Goal: Check status: Check status

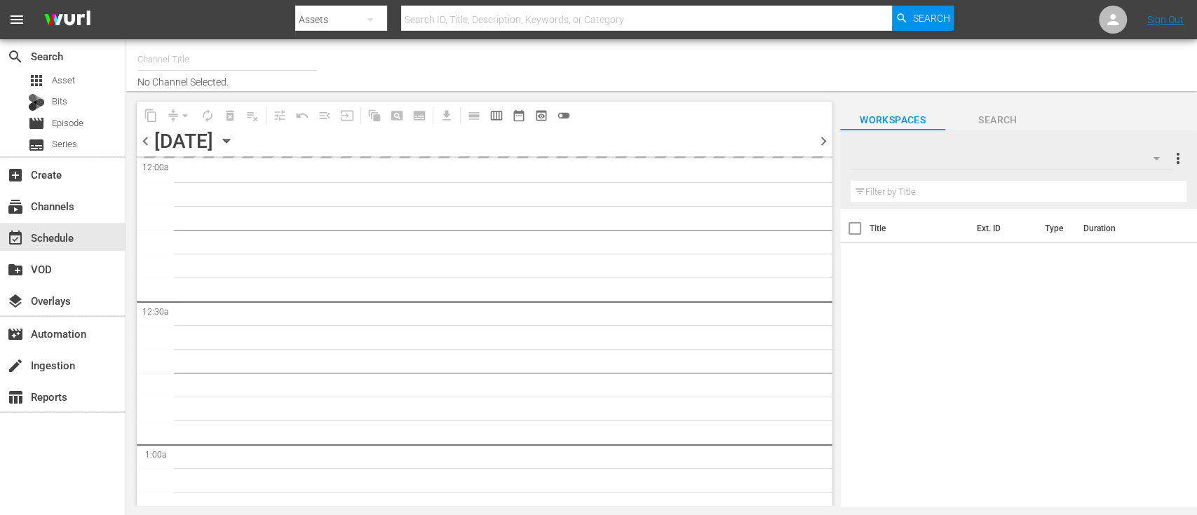
type input "Dark Matter TV (1570)"
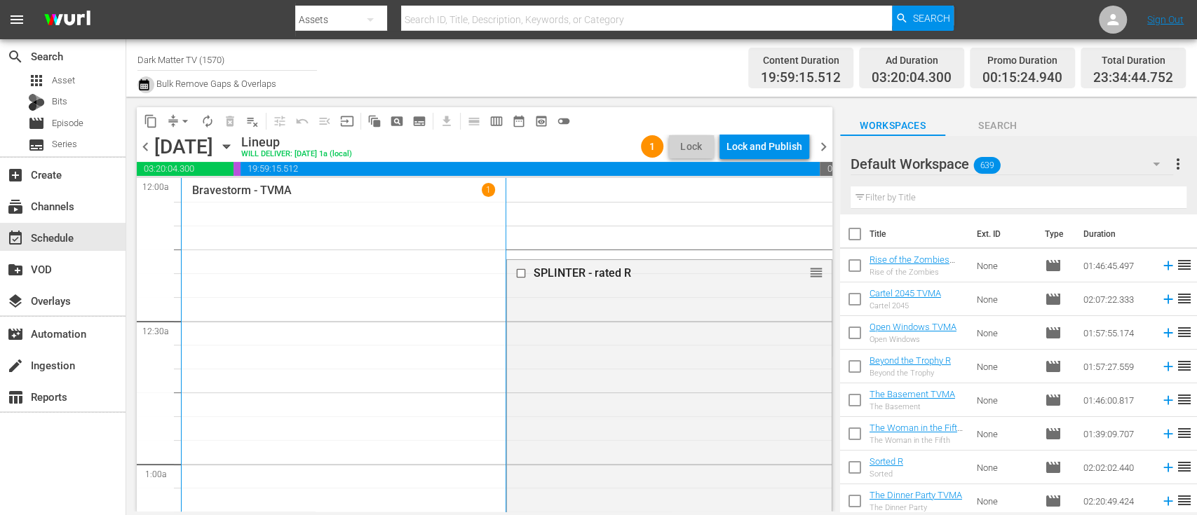
click at [146, 88] on icon "button" at bounding box center [143, 84] width 13 height 17
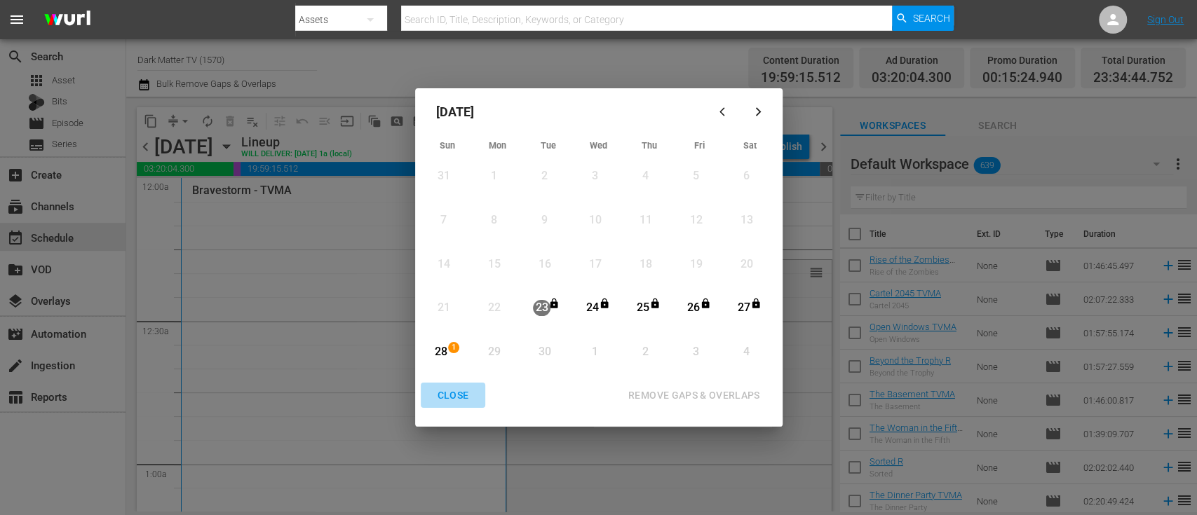
click at [458, 394] on div "CLOSE" at bounding box center [453, 396] width 54 height 18
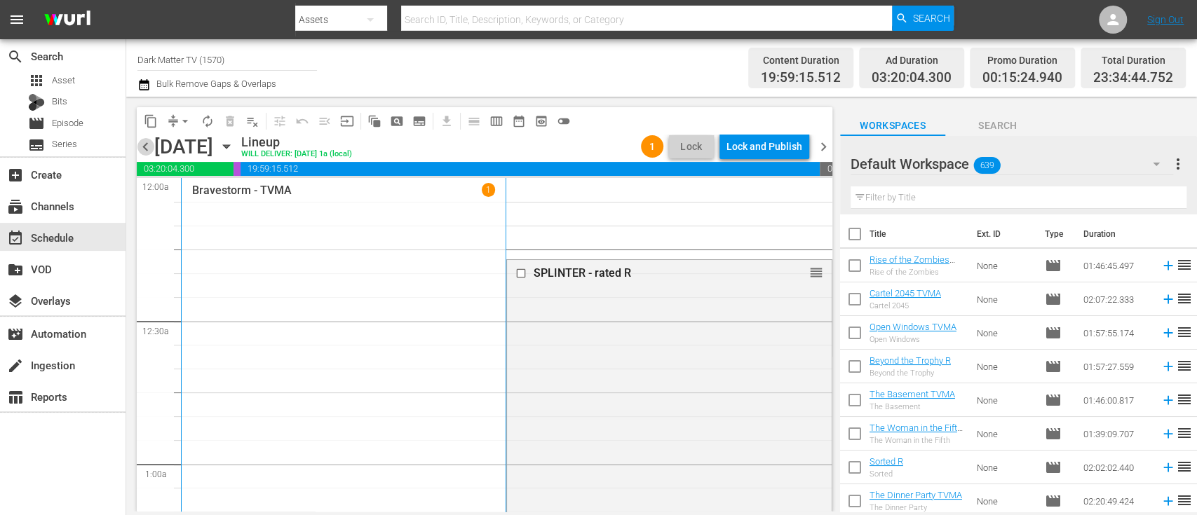
click at [149, 147] on span "chevron_left" at bounding box center [146, 147] width 18 height 18
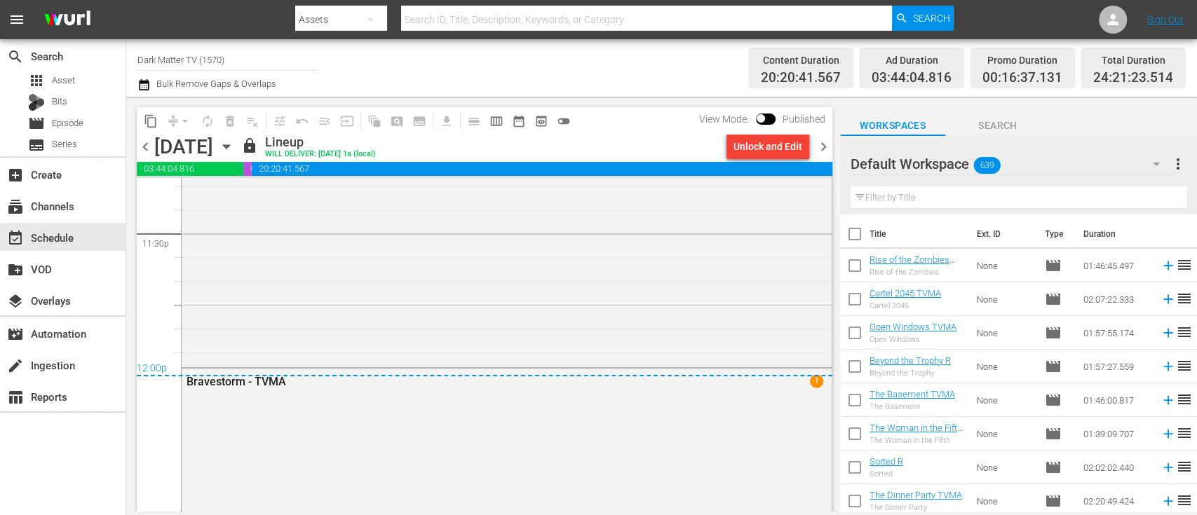
scroll to position [6985, 0]
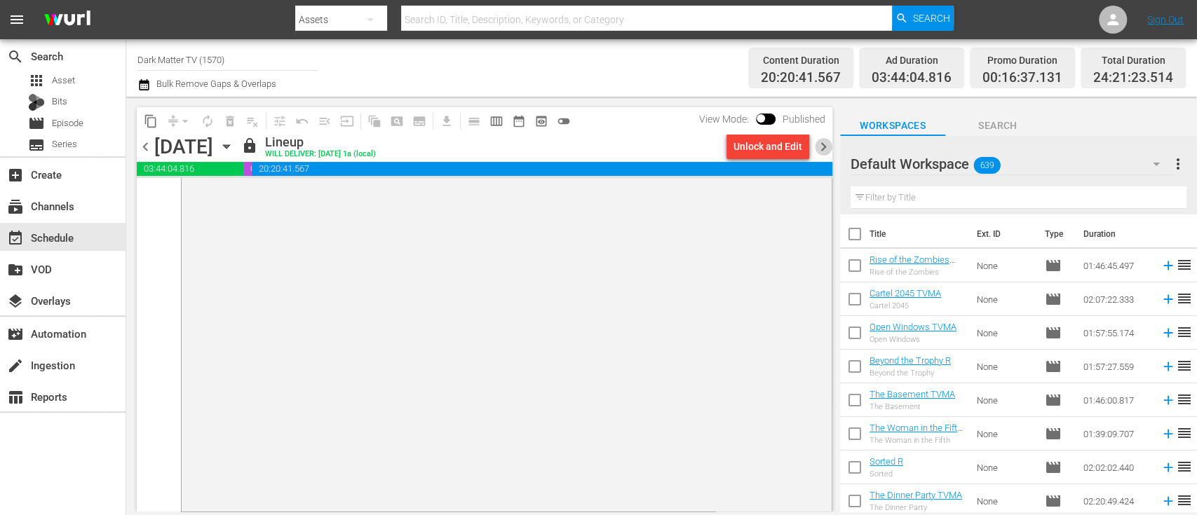
click at [825, 147] on span "chevron_right" at bounding box center [824, 147] width 18 height 18
